Goal: Find specific page/section

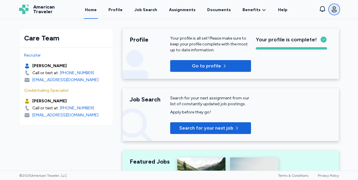
click at [331, 11] on icon "button" at bounding box center [333, 9] width 7 height 7
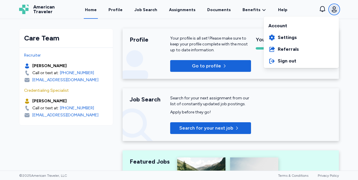
click at [331, 11] on icon "button" at bounding box center [333, 9] width 7 height 7
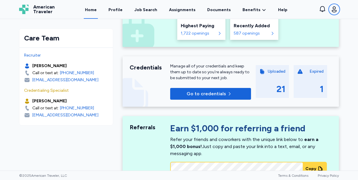
scroll to position [171, 0]
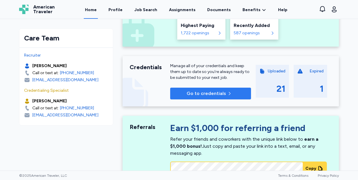
click at [230, 95] on icon "button" at bounding box center [229, 93] width 5 height 5
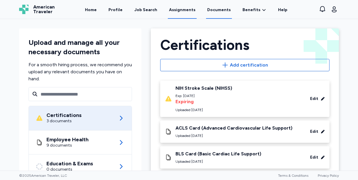
click at [184, 11] on link "Assignments" at bounding box center [182, 10] width 29 height 18
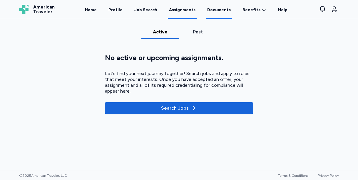
click at [217, 12] on link "Documents" at bounding box center [219, 10] width 26 height 18
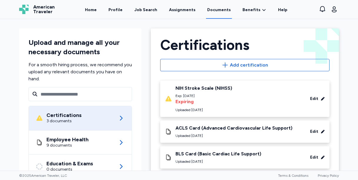
click at [218, 104] on div "Expiring" at bounding box center [203, 101] width 57 height 7
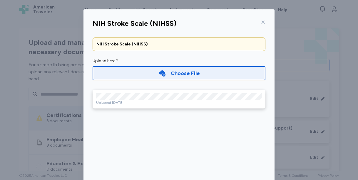
click at [265, 23] on div "NIH Stroke Scale (NIHSS)" at bounding box center [179, 23] width 182 height 14
click at [263, 23] on icon at bounding box center [263, 22] width 5 height 5
